Goal: Navigation & Orientation: Find specific page/section

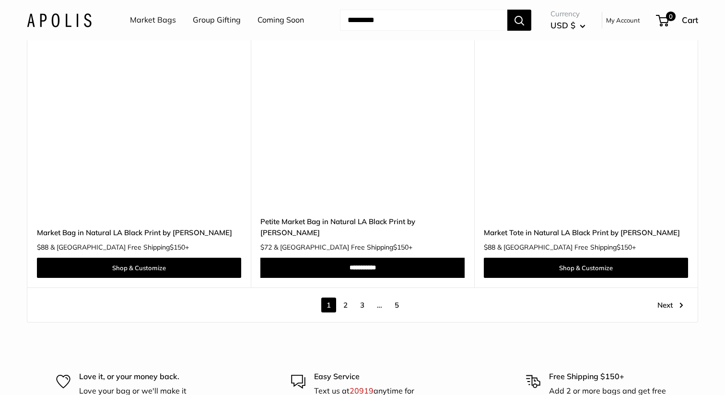
scroll to position [5434, 0]
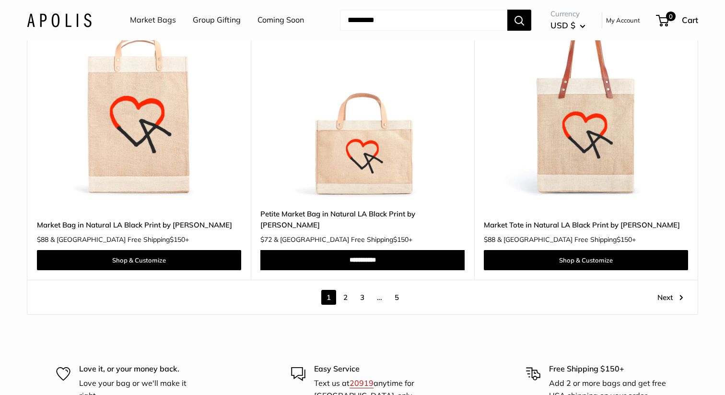
click at [399, 290] on link "5" at bounding box center [396, 297] width 15 height 15
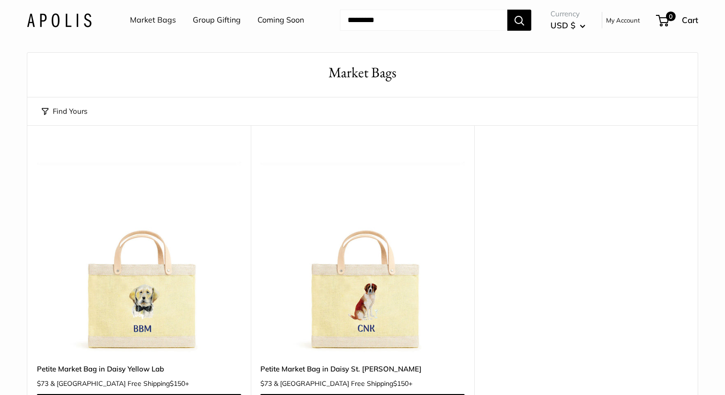
scroll to position [25, 0]
click at [168, 23] on link "Market Bags" at bounding box center [153, 20] width 46 height 14
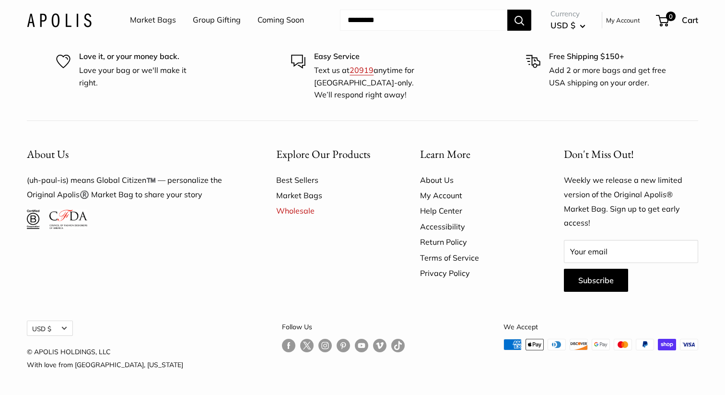
scroll to position [2732, 0]
click at [292, 193] on link "Market Bags" at bounding box center [331, 194] width 110 height 15
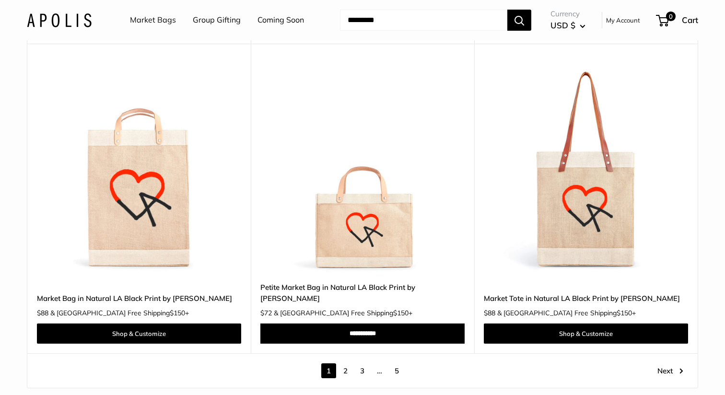
scroll to position [5354, 0]
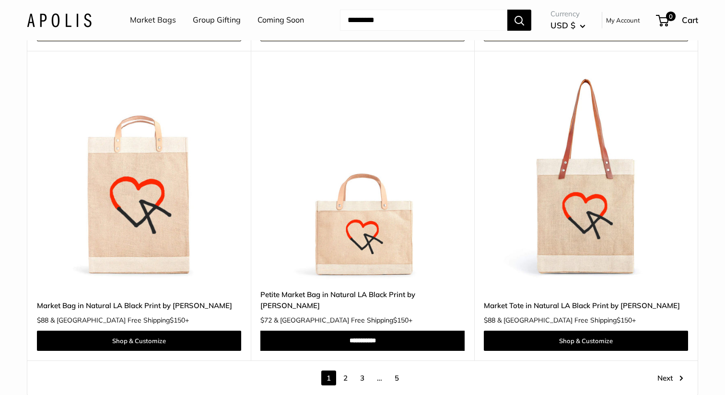
click at [361, 370] on link "3" at bounding box center [362, 377] width 15 height 15
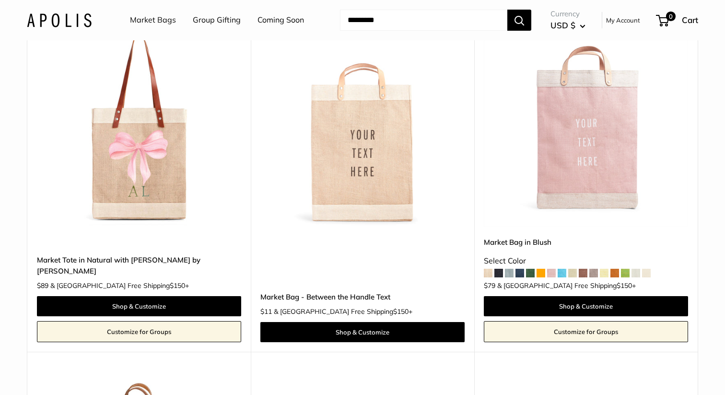
scroll to position [2084, 0]
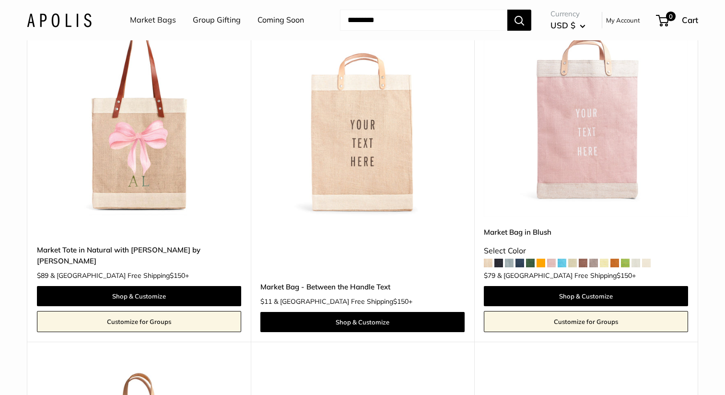
scroll to position [5354, 0]
